Goal: Information Seeking & Learning: Learn about a topic

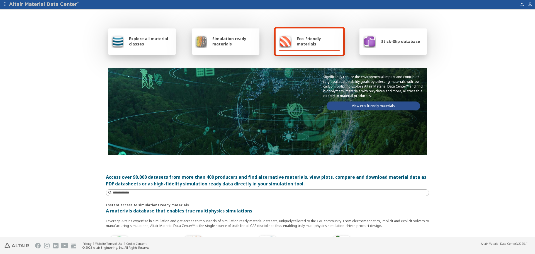
click at [139, 42] on span "Explore all material classes" at bounding box center [150, 41] width 43 height 11
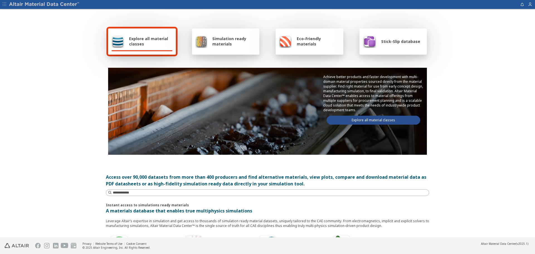
click at [382, 121] on link "Explore all material classes" at bounding box center [373, 120] width 94 height 9
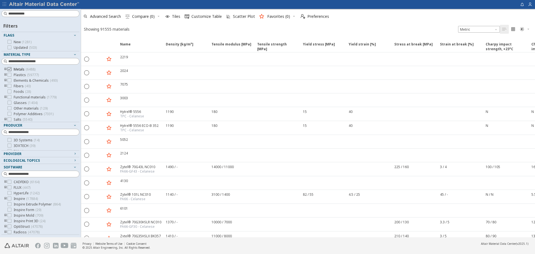
click at [9, 69] on icon at bounding box center [10, 69] width 4 height 4
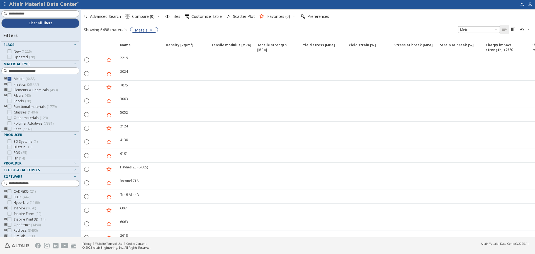
click at [150, 30] on icon "button" at bounding box center [151, 30] width 4 height 4
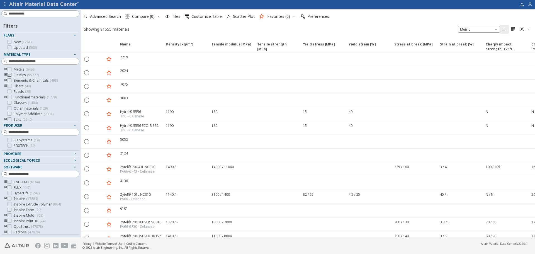
click at [9, 75] on icon at bounding box center [10, 75] width 4 height 4
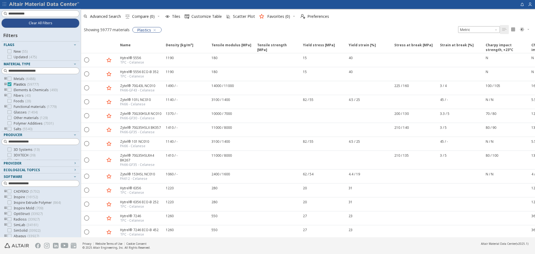
click at [10, 84] on icon at bounding box center [10, 84] width 4 height 4
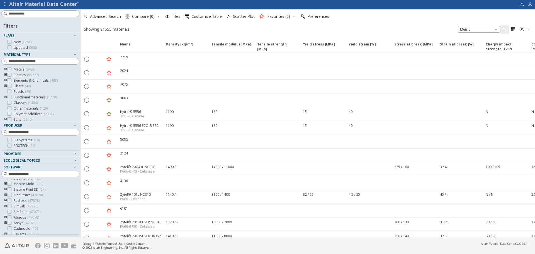
scroll to position [33, 0]
click at [9, 194] on icon at bounding box center [10, 193] width 4 height 4
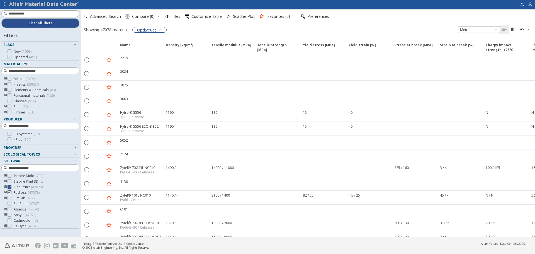
click at [10, 193] on icon at bounding box center [10, 192] width 4 height 4
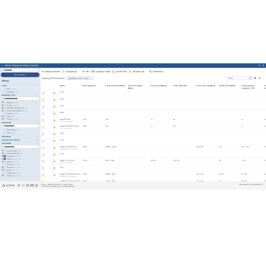
scroll to position [33, 0]
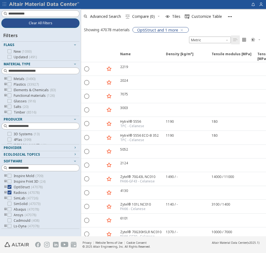
click at [36, 21] on span "Clear All Filters" at bounding box center [41, 23] width 24 height 4
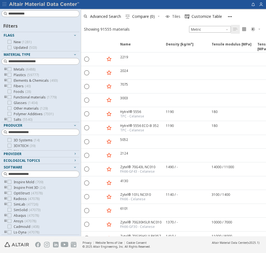
click at [181, 16] on span "Tiles" at bounding box center [176, 16] width 11 height 4
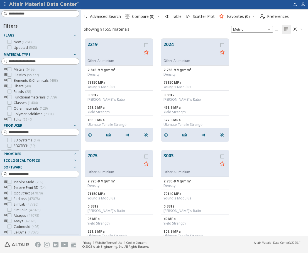
scroll to position [4, 4]
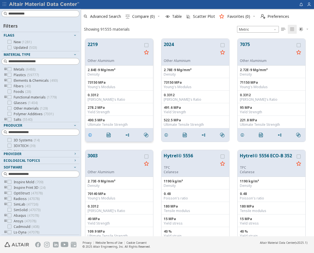
click at [90, 135] on icon "grid" at bounding box center [90, 135] width 4 height 4
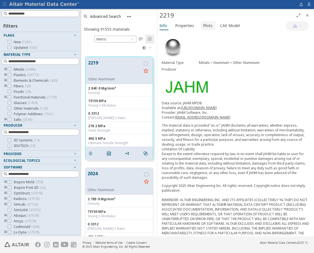
click at [206, 27] on span "Plots" at bounding box center [207, 25] width 9 height 9
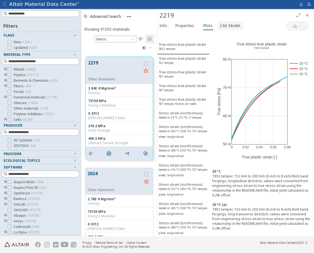
click at [227, 28] on span "CAE Model" at bounding box center [230, 25] width 20 height 9
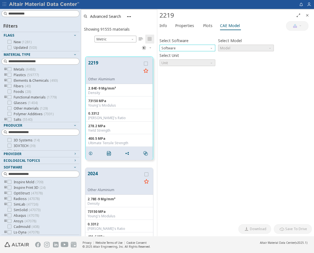
click at [211, 48] on span "Software" at bounding box center [211, 47] width 4 height 4
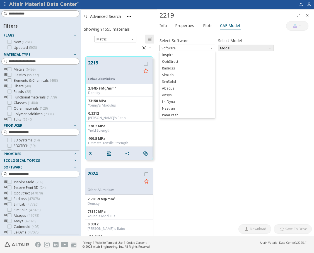
click at [176, 89] on span "Abaqus" at bounding box center [187, 88] width 51 height 4
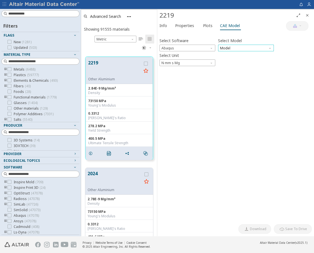
click at [265, 50] on span "Model" at bounding box center [246, 48] width 56 height 7
click at [254, 55] on span "Elastic" at bounding box center [245, 55] width 51 height 4
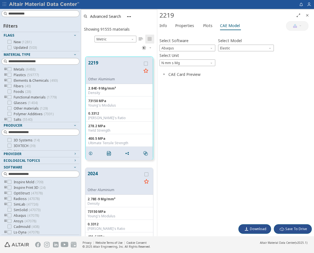
click at [165, 74] on icon "button" at bounding box center [164, 74] width 4 height 4
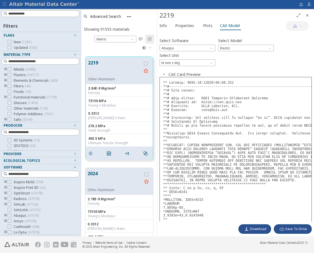
click at [307, 15] on icon "Close" at bounding box center [307, 15] width 4 height 4
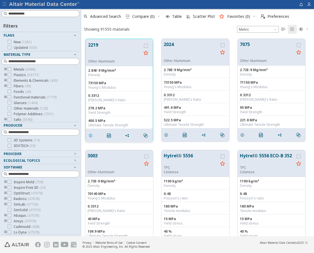
click at [90, 135] on icon "grid" at bounding box center [90, 135] width 4 height 4
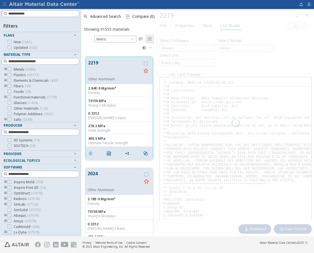
scroll to position [179, 72]
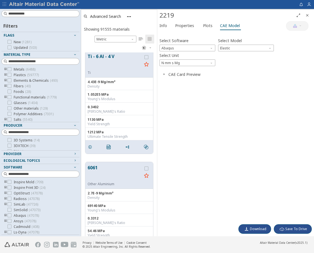
scroll to position [1950, 0]
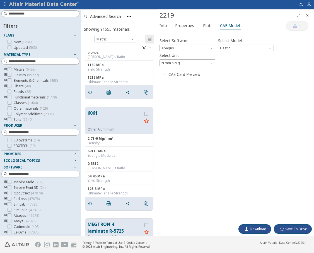
click at [5, 68] on icon "toogle group" at bounding box center [6, 69] width 4 height 4
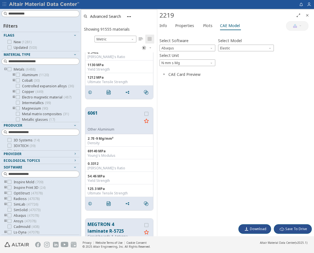
click at [14, 74] on icon "toogle group" at bounding box center [14, 75] width 4 height 4
click at [27, 108] on icon at bounding box center [26, 108] width 4 height 4
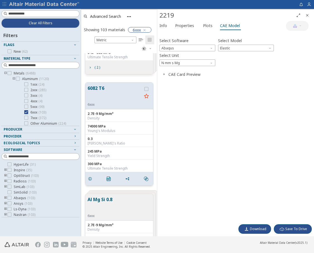
scroll to position [1114, 0]
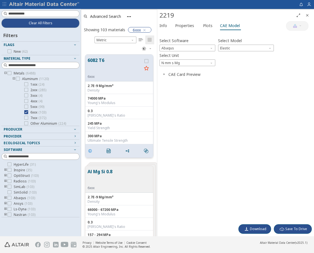
click at [89, 150] on icon "grid" at bounding box center [90, 150] width 4 height 4
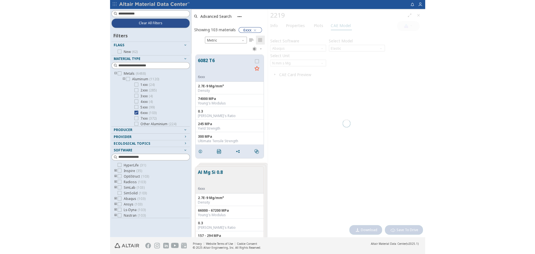
scroll to position [1115, 0]
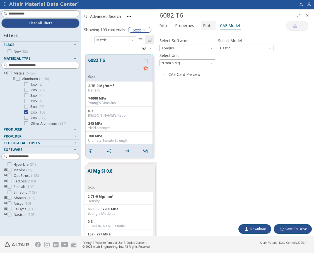
click at [203, 25] on span "Plots" at bounding box center [207, 25] width 9 height 9
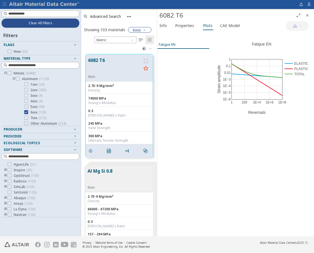
click at [176, 44] on span "Fatigue EN" at bounding box center [182, 44] width 49 height 5
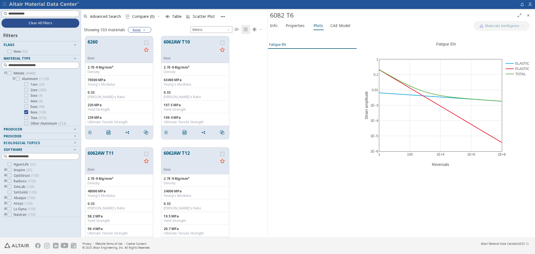
click at [279, 46] on div "Fatigue EN" at bounding box center [277, 44] width 17 height 5
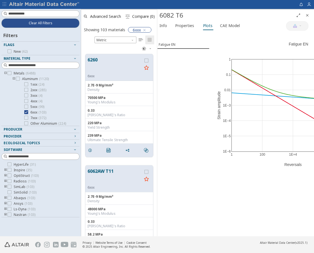
scroll to position [179, 72]
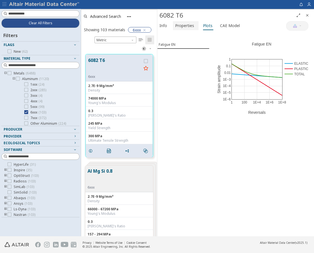
click at [184, 26] on span "Properties" at bounding box center [184, 25] width 19 height 9
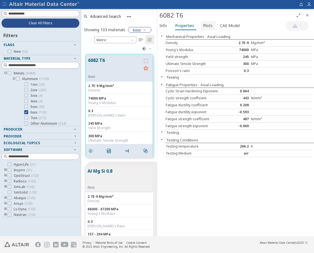
click at [206, 26] on span "Plots" at bounding box center [207, 25] width 9 height 9
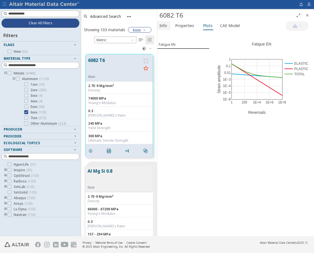
click at [164, 27] on span "Info" at bounding box center [163, 25] width 8 height 9
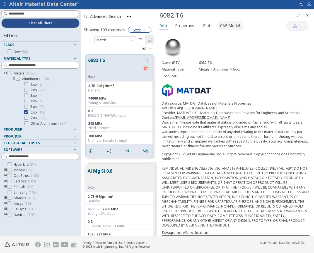
click at [230, 25] on span "CAE Model" at bounding box center [230, 25] width 20 height 9
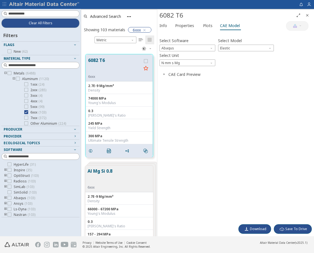
click at [164, 74] on icon "button" at bounding box center [164, 74] width 4 height 4
